Goal: Information Seeking & Learning: Learn about a topic

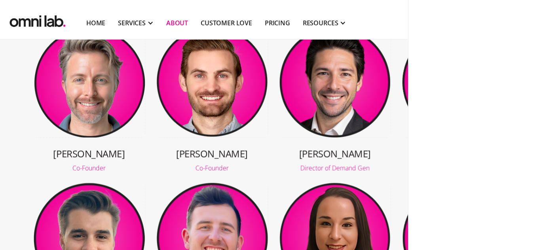
scroll to position [216, 0]
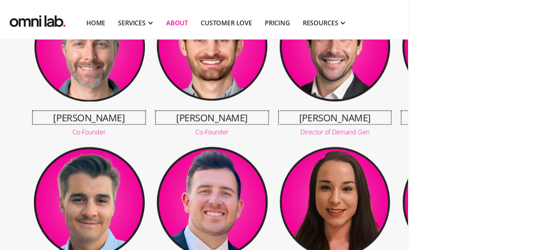
click at [114, 119] on h3 "[PERSON_NAME]" at bounding box center [89, 117] width 112 height 13
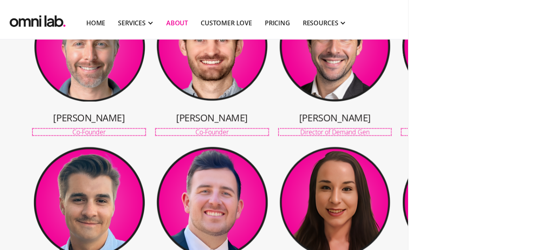
click at [112, 131] on div "Co-Founder" at bounding box center [89, 132] width 112 height 6
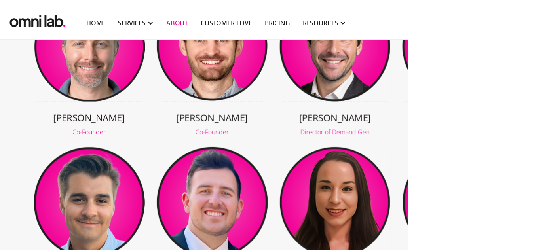
click at [205, 97] on img at bounding box center [212, 46] width 112 height 112
drag, startPoint x: 223, startPoint y: 80, endPoint x: 228, endPoint y: 80, distance: 4.4
click at [223, 80] on img at bounding box center [212, 46] width 112 height 112
click at [328, 83] on img at bounding box center [335, 46] width 112 height 112
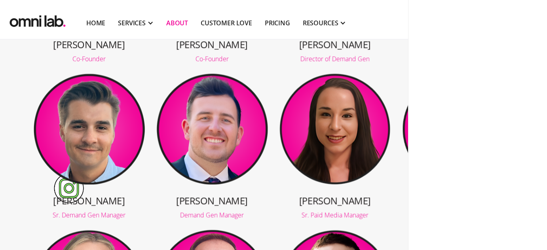
scroll to position [324, 0]
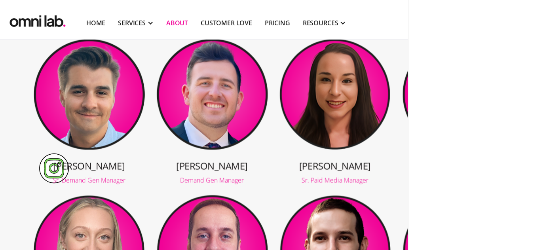
click at [320, 122] on img at bounding box center [335, 94] width 112 height 112
click at [223, 166] on h3 "[PERSON_NAME]" at bounding box center [212, 166] width 112 height 13
click at [225, 179] on div "Demand Gen Manager" at bounding box center [212, 180] width 112 height 6
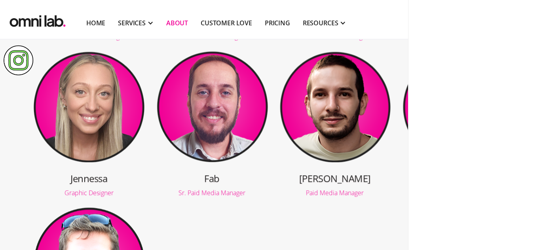
drag, startPoint x: 225, startPoint y: 127, endPoint x: 229, endPoint y: 124, distance: 4.8
click at [224, 127] on img at bounding box center [212, 106] width 112 height 112
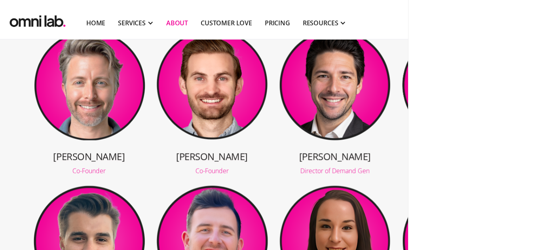
scroll to position [144, 0]
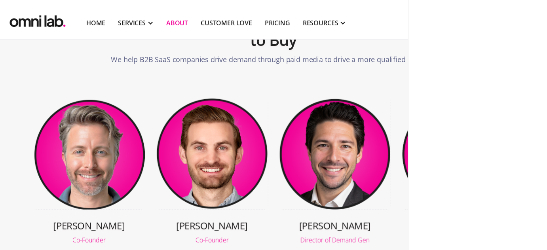
scroll to position [180, 0]
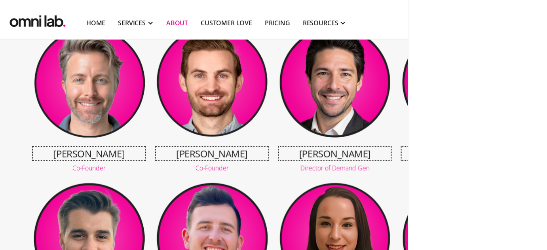
click at [92, 154] on h3 "[PERSON_NAME]" at bounding box center [89, 153] width 112 height 13
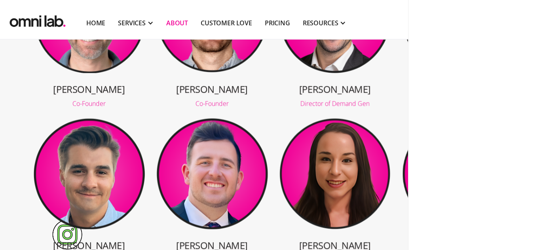
scroll to position [252, 0]
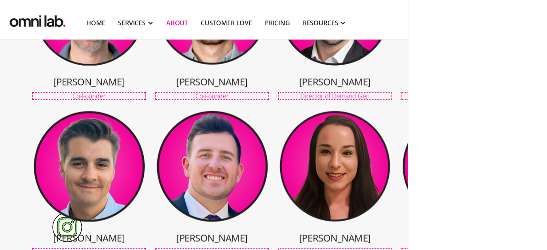
click at [96, 98] on div "Co-Founder" at bounding box center [89, 96] width 112 height 6
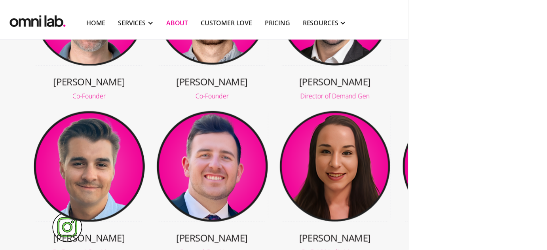
click at [341, 58] on img at bounding box center [335, 10] width 112 height 112
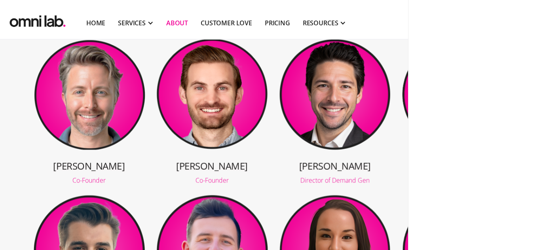
scroll to position [144, 0]
